Goal: Navigation & Orientation: Find specific page/section

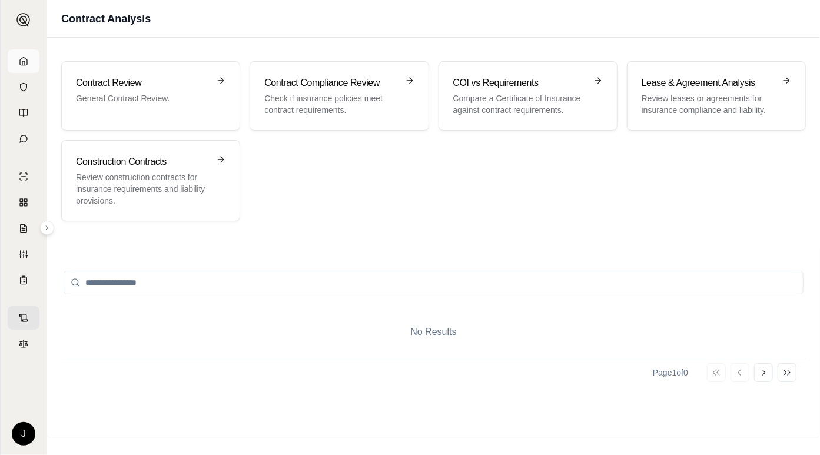
click at [21, 62] on icon at bounding box center [23, 60] width 9 height 9
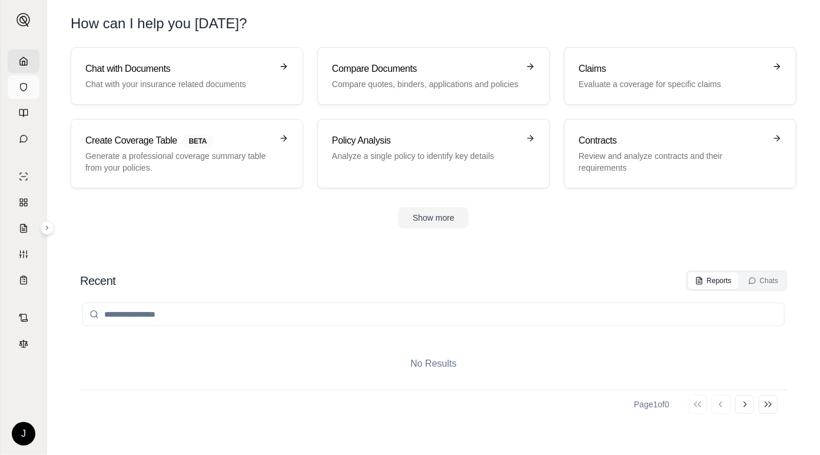
click at [25, 89] on icon at bounding box center [24, 87] width 6 height 8
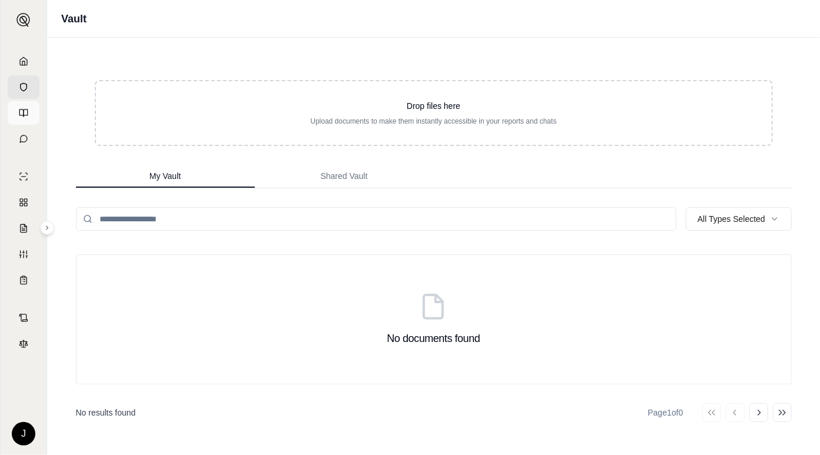
click at [24, 115] on icon at bounding box center [26, 112] width 4 height 7
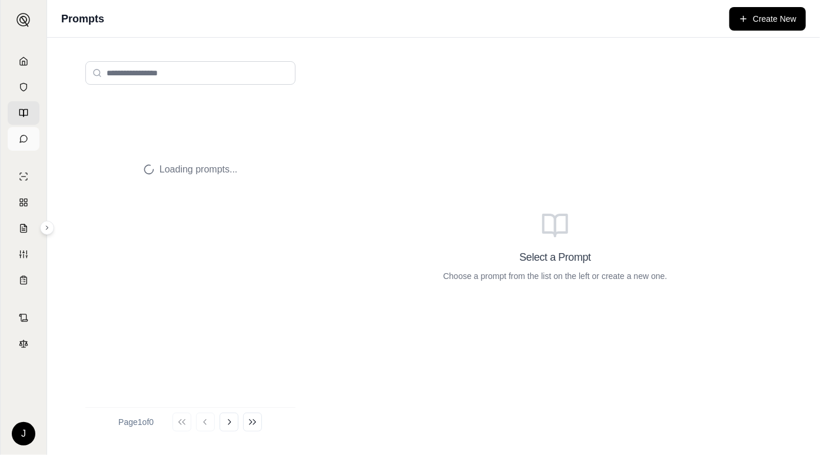
click at [27, 139] on icon at bounding box center [23, 138] width 9 height 9
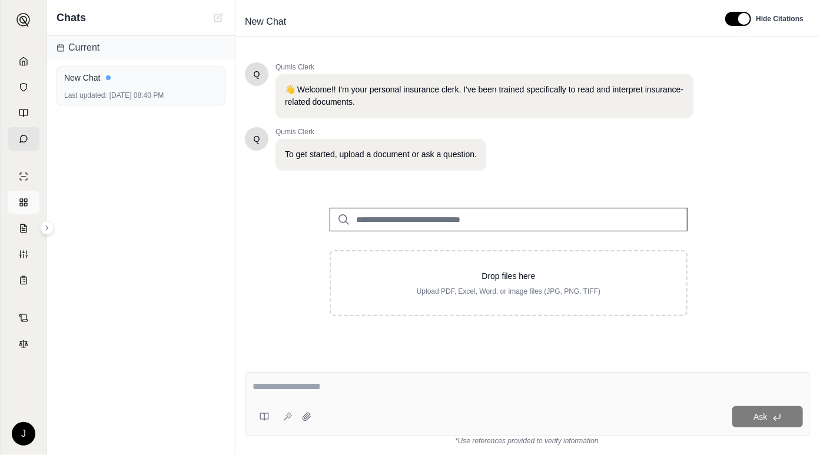
click at [24, 201] on rect at bounding box center [25, 200] width 3 height 3
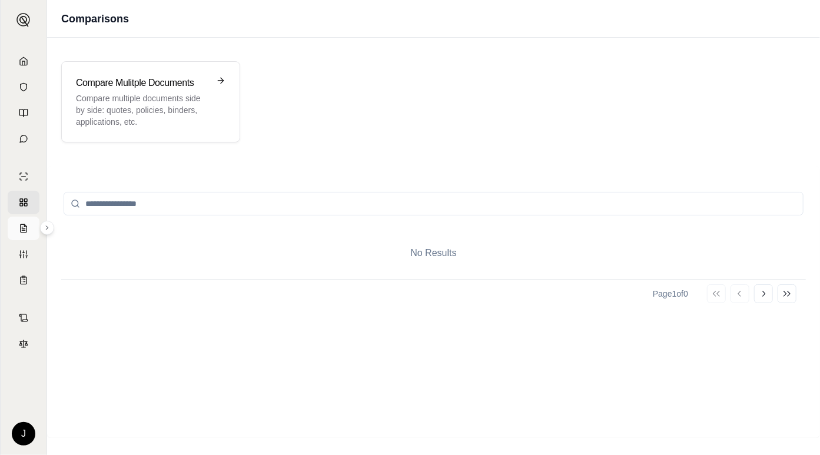
click at [28, 236] on link at bounding box center [24, 228] width 32 height 24
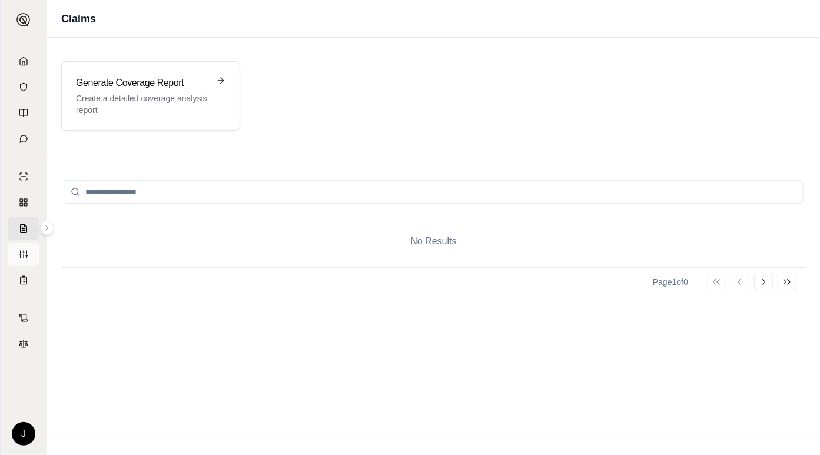
click at [26, 259] on link at bounding box center [24, 254] width 32 height 24
click at [27, 218] on link at bounding box center [24, 228] width 32 height 24
click at [23, 200] on icon at bounding box center [23, 202] width 9 height 9
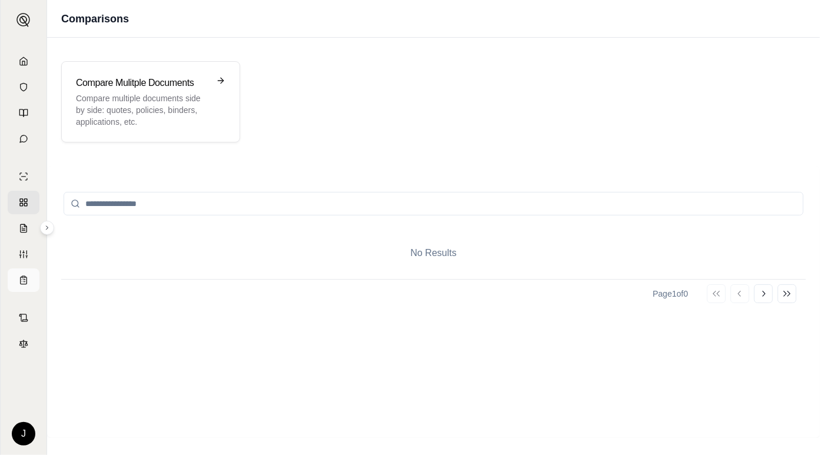
click at [28, 281] on link at bounding box center [24, 280] width 32 height 24
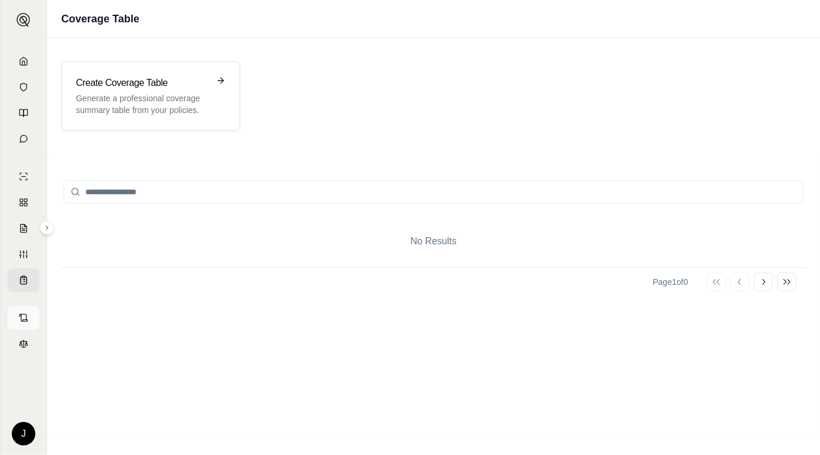
click at [27, 324] on link at bounding box center [24, 318] width 32 height 24
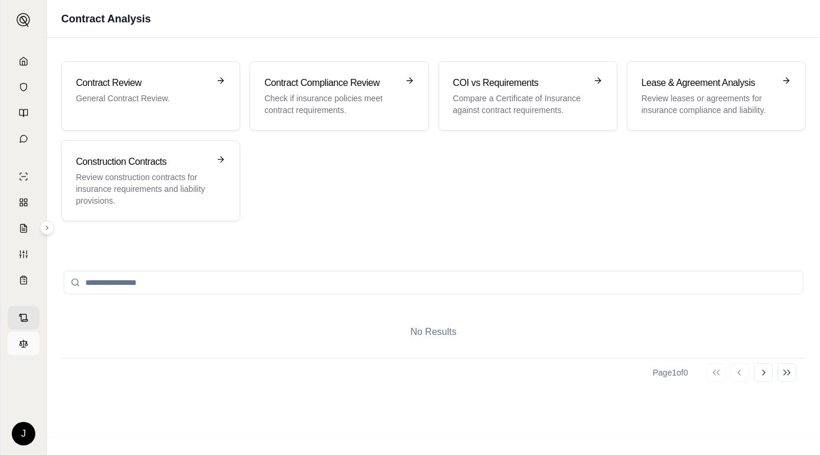
click at [24, 349] on link at bounding box center [24, 344] width 32 height 24
click at [20, 440] on html "J Contract Analysis Contract Review General Contract Review. Contract Complianc…" at bounding box center [410, 227] width 820 height 455
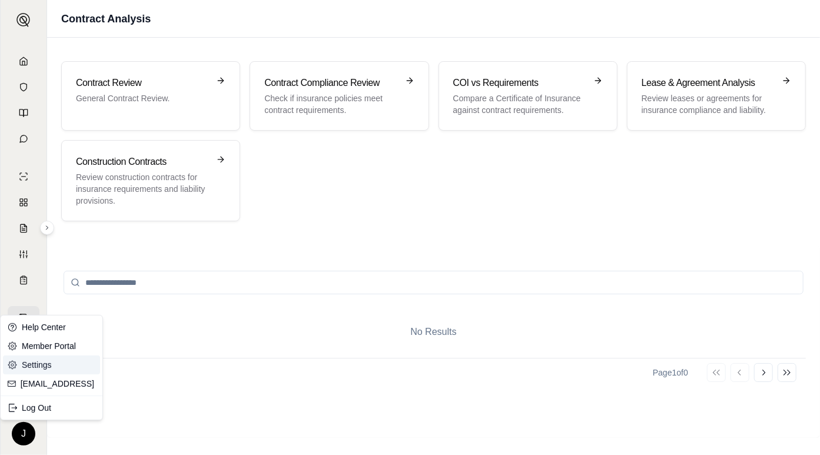
click at [36, 361] on link "Settings" at bounding box center [51, 364] width 97 height 19
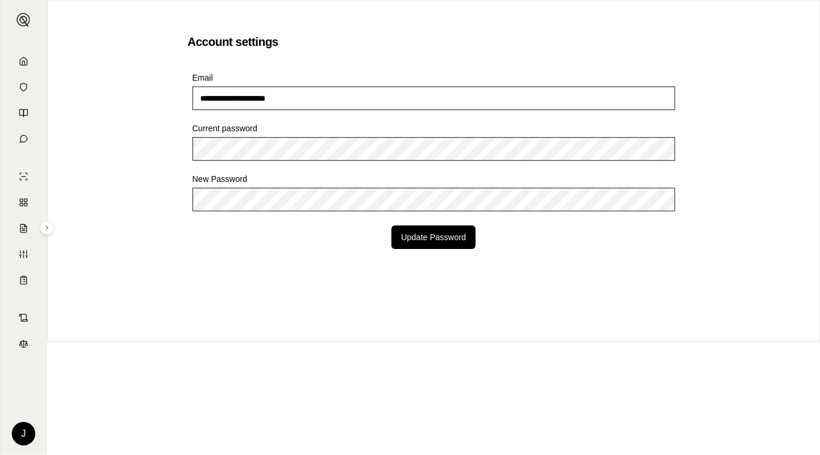
click at [28, 432] on html "**********" at bounding box center [410, 227] width 820 height 455
click at [45, 385] on link "[EMAIL_ADDRESS]" at bounding box center [58, 384] width 75 height 12
